Goal: Transaction & Acquisition: Purchase product/service

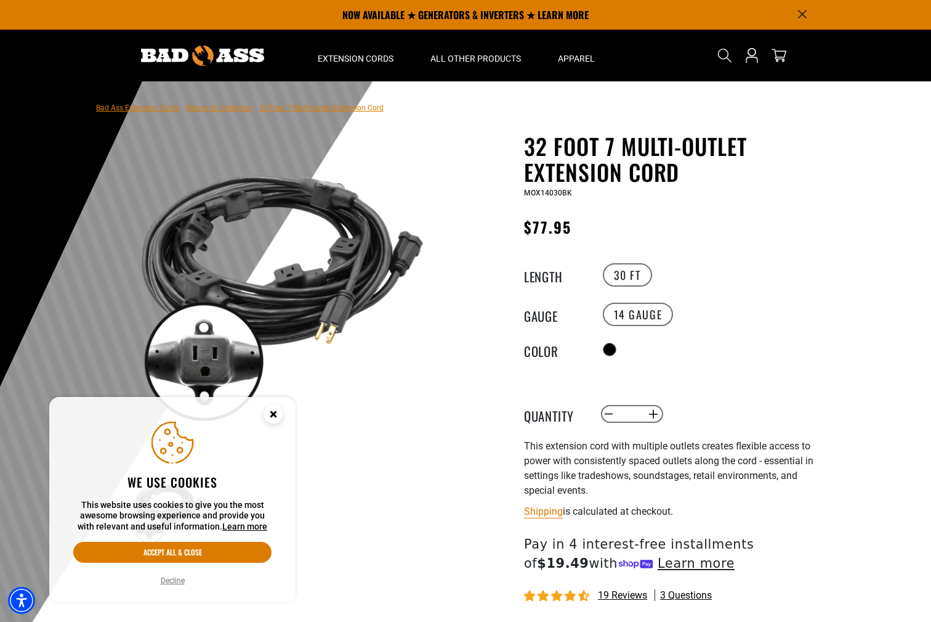
click at [489, 342] on div "32 Foot 7 Multi-Outlet Extension Cord 32 Foot 7 Multi-Outlet Extension Cord MOX…" at bounding box center [650, 450] width 351 height 635
click at [285, 409] on icon "Cookie Consent" at bounding box center [273, 415] width 37 height 37
